Goal: Use online tool/utility: Use online tool/utility

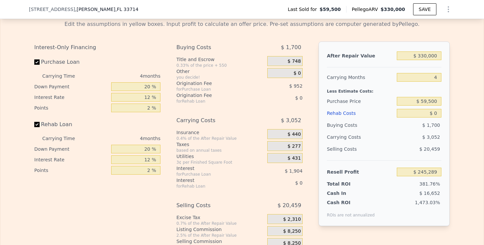
scroll to position [969, 0]
drag, startPoint x: 419, startPoint y: 104, endPoint x: 437, endPoint y: 103, distance: 17.6
click at [437, 103] on input "$ 59,500" at bounding box center [418, 102] width 45 height 9
type input "$ 180,000"
click at [439, 114] on input "$ 0" at bounding box center [418, 114] width 45 height 9
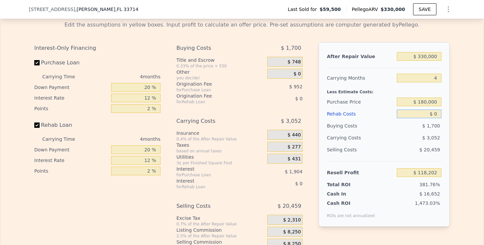
type input "$ 118,604"
type input "$ 4"
type input "$ 118,600"
type input "$ 40"
type input "$ 118,563"
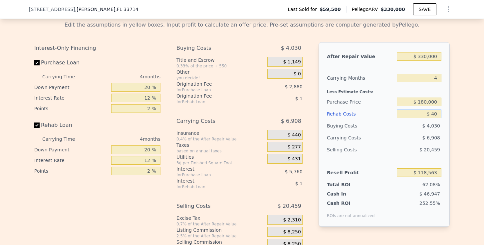
type input "$ 400"
type input "$ 118,186"
type input "$ 4,000"
type input "$ 114,412"
type input "$ 40,000"
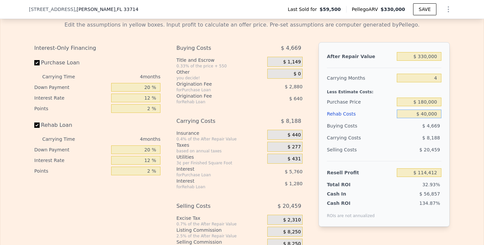
type input "$ 76,684"
click at [434, 149] on span "$ 20,459" at bounding box center [429, 149] width 21 height 5
click at [425, 116] on input "$ 40,000" at bounding box center [418, 114] width 45 height 9
type input "$ 0000"
type input "$ 118,604"
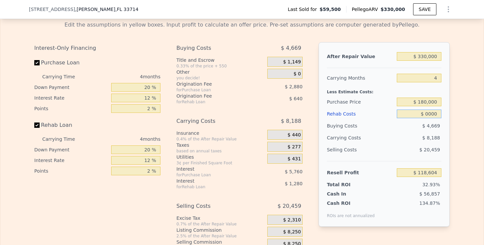
type input "$ 50,000"
type input "$ 66,204"
click at [428, 146] on div "$ 20,459" at bounding box center [418, 150] width 45 height 12
click at [426, 57] on input "$ 330,000" at bounding box center [418, 56] width 45 height 9
type input "$ 3,320,000"
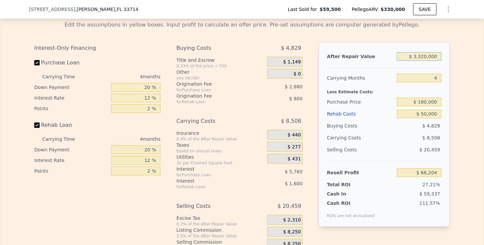
type input "$ 2,871,830"
type input "$ 330,000"
type input "$ 66,204"
type input "$ 30,000"
type input "-$ 215,297"
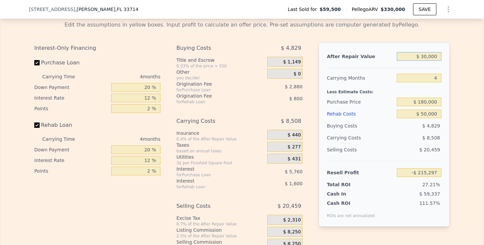
type input "$ 320,000"
type input "$ 56,820"
type input "$ 320,000"
click at [447, 94] on div "After Repair Value $ 320,000 Carrying Months 4 Less Estimate Costs: Purchase Pr…" at bounding box center [383, 134] width 131 height 185
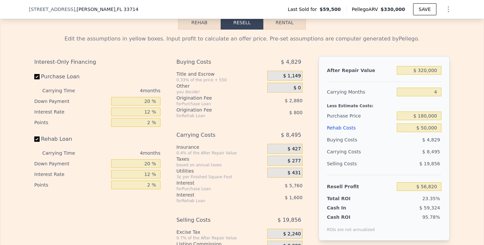
scroll to position [955, 0]
click at [390, 104] on div "Less Estimate Costs:" at bounding box center [384, 105] width 114 height 12
drag, startPoint x: 431, startPoint y: 93, endPoint x: 442, endPoint y: 93, distance: 11.3
click at [442, 93] on div "After Repair Value $ 320,000 Carrying Months 4 Less Estimate Costs: Purchase Pr…" at bounding box center [383, 149] width 131 height 185
type input "6"
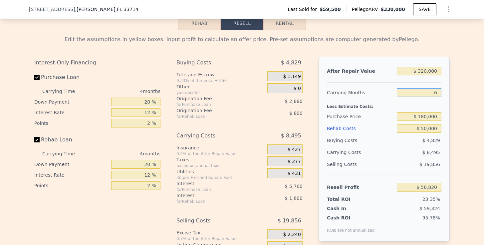
type input "$ 52,574"
type input "6"
click at [441, 101] on div "Less Estimate Costs:" at bounding box center [384, 105] width 114 height 12
click at [424, 131] on input "$ 50,000" at bounding box center [418, 128] width 45 height 9
type input "$ 0000"
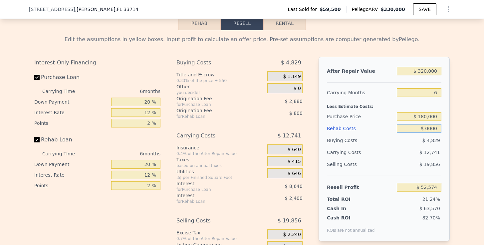
type input "$ 105,774"
type input "$ 60,000"
type input "$ 41,934"
click at [452, 151] on div "Edit the assumptions in yellow boxes. Input profit to calculate an offer price.…" at bounding box center [242, 153] width 426 height 247
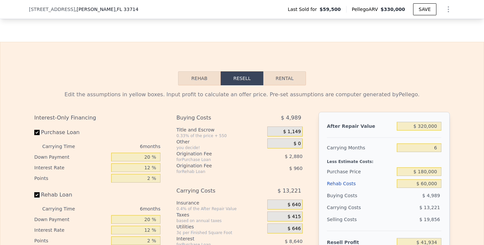
scroll to position [892, 0]
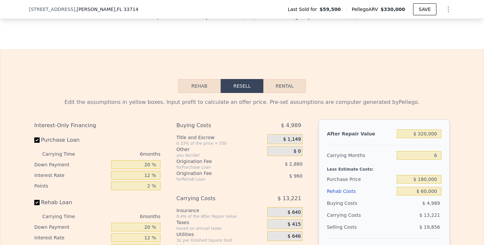
click at [288, 83] on button "Rental" at bounding box center [284, 86] width 43 height 14
select select "30"
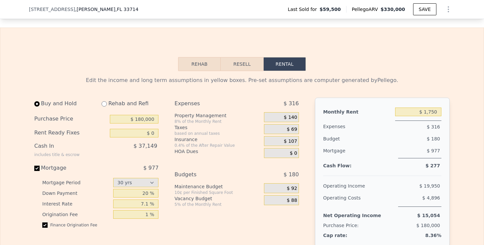
scroll to position [918, 0]
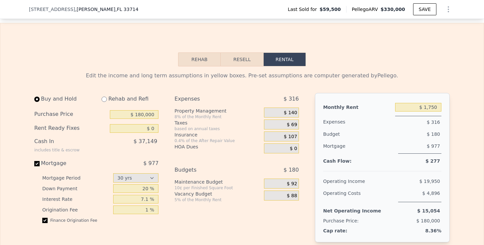
click at [105, 101] on input "radio" at bounding box center [103, 99] width 5 height 5
radio input "true"
select select "30"
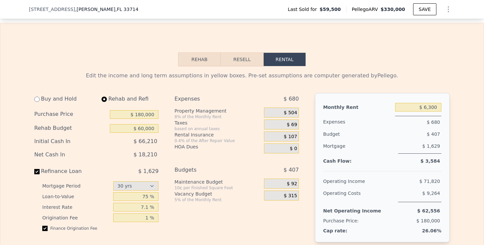
type input "$ 60,000"
drag, startPoint x: 424, startPoint y: 107, endPoint x: 443, endPoint y: 108, distance: 19.6
click at [443, 108] on div "Monthly Rent $ 6,300 Expenses $ 680 Budget $ 407 Mortgage $ 1,629 Cash Flow: $ …" at bounding box center [382, 168] width 135 height 150
type input "$ 2,100"
click at [385, 127] on div "Expenses" at bounding box center [357, 122] width 69 height 12
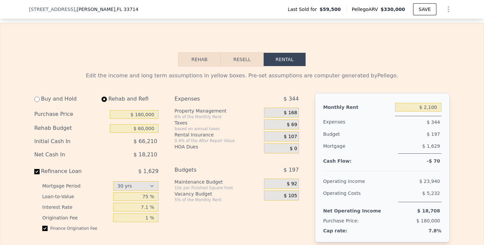
click at [288, 108] on div "$ 168" at bounding box center [281, 113] width 35 height 10
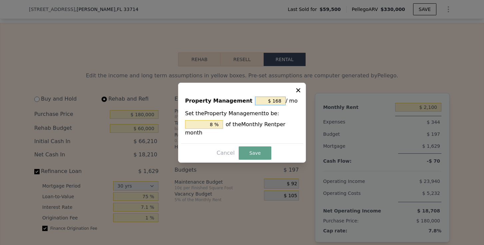
click at [283, 103] on input "$ 168" at bounding box center [270, 101] width 31 height 9
type input "$ 16"
type input "0.762 %"
type input "$ 1"
type input "0.048 %"
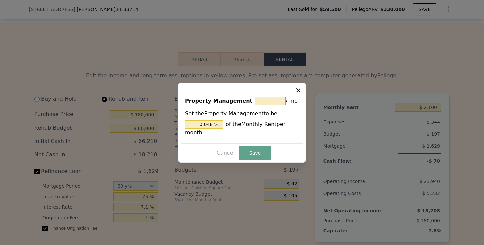
type input "$ 0"
type input "0 %"
click at [263, 148] on button "Save" at bounding box center [254, 153] width 33 height 13
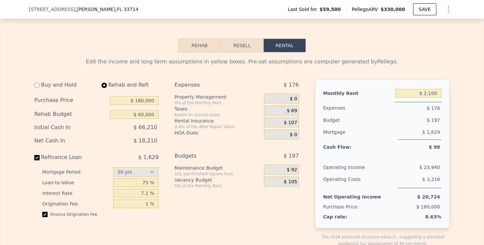
scroll to position [936, 0]
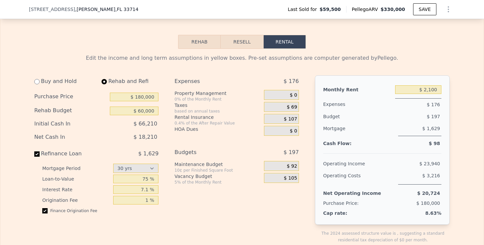
click at [293, 121] on span "$ 107" at bounding box center [290, 119] width 13 height 6
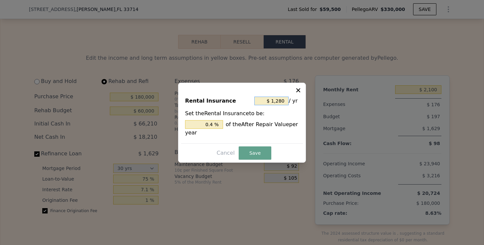
drag, startPoint x: 284, startPoint y: 101, endPoint x: 272, endPoint y: 101, distance: 11.3
click at [272, 101] on input "$ 1,280" at bounding box center [271, 101] width 34 height 9
type input "$ 2"
type input "0.001 %"
type input "$ 24"
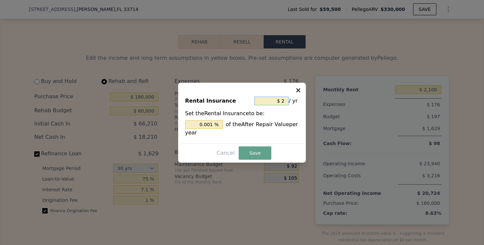
type input "0.007 %"
type input "$ 240"
type input "0.075 %"
type input "$ 2,400"
type input "0.75 %"
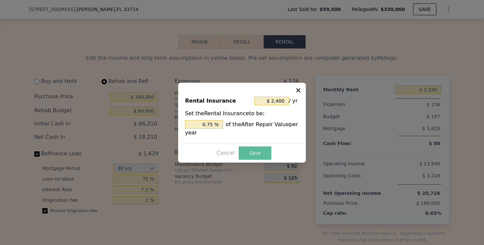
click at [260, 148] on button "Save" at bounding box center [254, 153] width 33 height 13
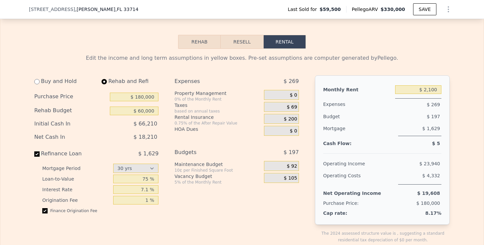
click at [292, 108] on span "$ 69" at bounding box center [292, 107] width 10 height 6
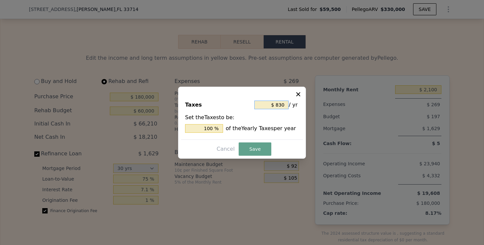
drag, startPoint x: 285, startPoint y: 105, endPoint x: 280, endPoint y: 105, distance: 5.0
click at [280, 105] on input "$ 830" at bounding box center [271, 105] width 34 height 9
type input "$ 83"
type input "10 %"
type input "$ 8"
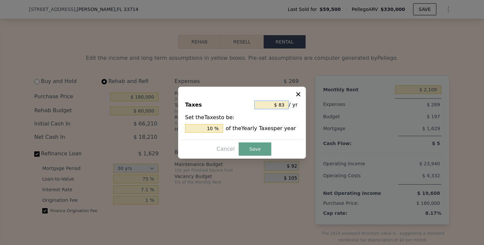
type input "0.964 %"
type input "$ 81"
type input "9.759 %"
type input "$ 812"
type input "97.831 %"
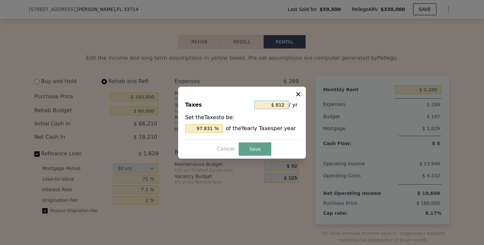
type input "$ 8,120"
type input "978.313 %"
type input "$ 81,200"
type input "9,783.133 %"
type input "$ 1,200"
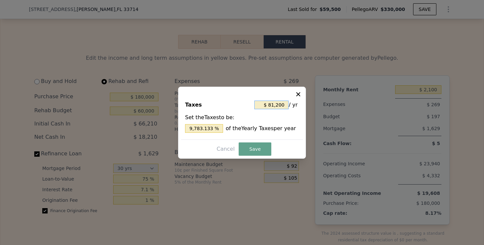
type input "144.578 %"
type input "$ 1,200"
click at [256, 147] on button "Save" at bounding box center [254, 149] width 33 height 13
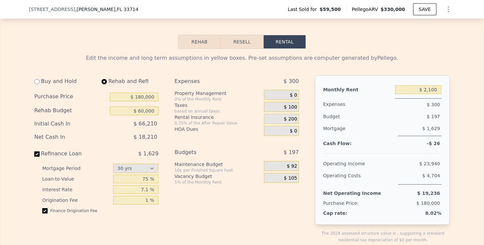
click at [341, 140] on div "Mortgage $ 1,629" at bounding box center [382, 132] width 118 height 19
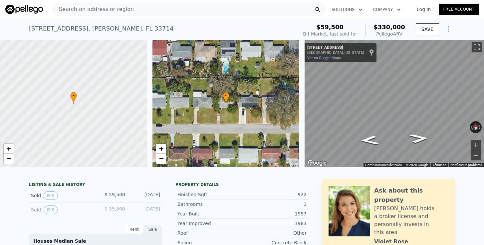
scroll to position [0, 0]
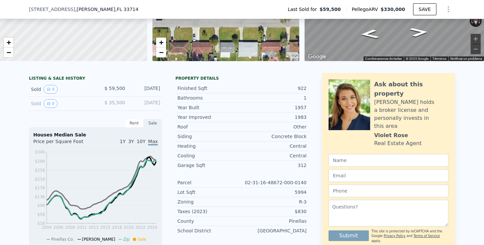
select select "30"
type input "$ 0"
type input "$ 1,750"
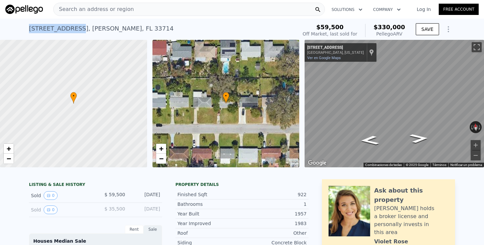
drag, startPoint x: 28, startPoint y: 29, endPoint x: 74, endPoint y: 30, distance: 46.9
click at [74, 30] on div "[STREET_ADDRESS][PERSON_NAME] Sold [DATE] for $59,500 (~ARV $330k ) $59,500 Off…" at bounding box center [242, 29] width 484 height 21
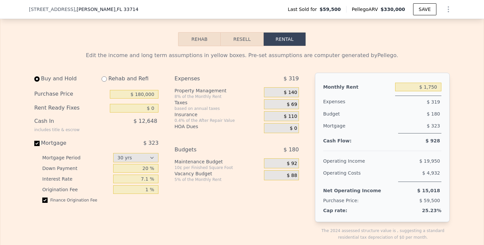
scroll to position [938, 0]
click at [234, 41] on button "Resell" at bounding box center [241, 40] width 42 height 14
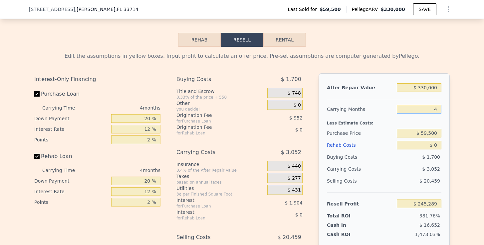
drag, startPoint x: 433, startPoint y: 108, endPoint x: 440, endPoint y: 108, distance: 6.7
click at [440, 108] on input "4" at bounding box center [418, 109] width 45 height 9
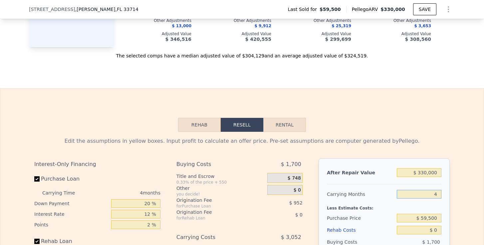
scroll to position [868, 0]
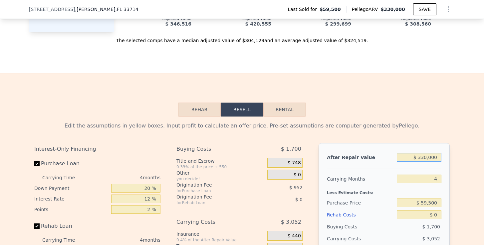
click at [425, 158] on input "$ 330,000" at bounding box center [418, 157] width 45 height 9
type input "$ 30,000"
type input "-$ 36,212"
type input "$ 320,000"
type input "$ 235,905"
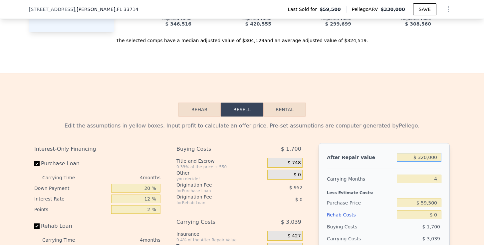
type input "$ 320,000"
click at [442, 181] on div "After Repair Value $ 320,000 Carrying Months 4 Less Estimate Costs: Purchase Pr…" at bounding box center [383, 235] width 131 height 185
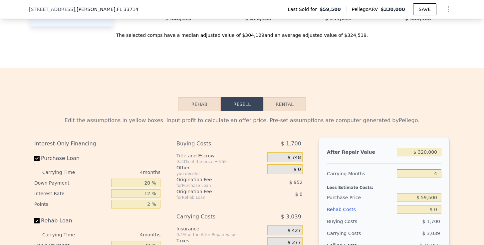
click at [439, 176] on input "4" at bounding box center [418, 174] width 45 height 9
type input "6"
type input "$ 234,387"
type input "6"
drag, startPoint x: 419, startPoint y: 198, endPoint x: 442, endPoint y: 199, distance: 22.7
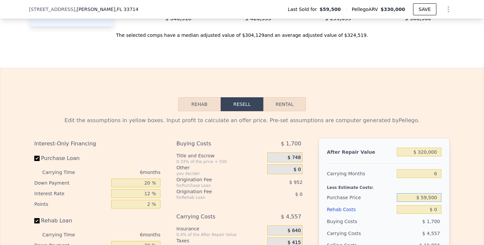
click at [441, 200] on div "After Repair Value $ 320,000 Carrying Months 6 Less Estimate Costs: Purchase Pr…" at bounding box center [383, 230] width 131 height 185
type input "$ 9"
type input "$ 190,000"
type input "$ 95,100"
click at [437, 206] on input "$ 0" at bounding box center [418, 210] width 45 height 9
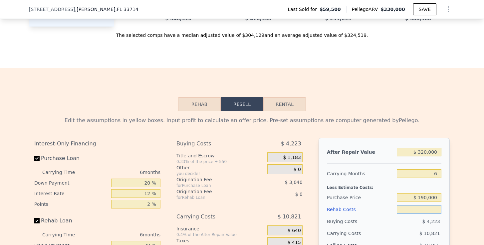
type input "$ 5"
type input "$ 95,095"
type input "$ 50"
type input "$ 95,049"
type input "$ 500"
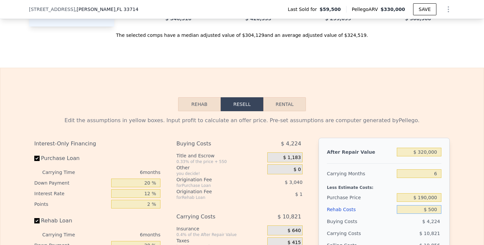
type input "$ 94,568"
type input "$ 5,000"
type input "$ 89,780"
type input "$ 50,000"
type input "$ 41,900"
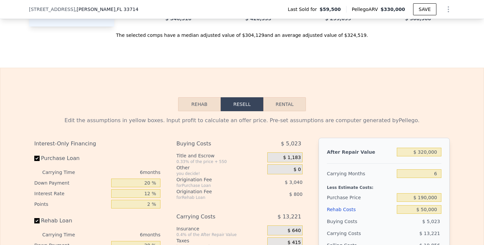
click at [446, 206] on div "After Repair Value $ 320,000 Carrying Months 6 Less Estimate Costs: Purchase Pr…" at bounding box center [383, 230] width 131 height 185
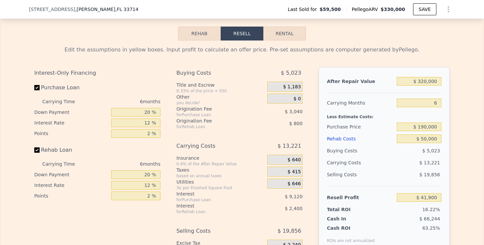
scroll to position [943, 0]
